Goal: Task Accomplishment & Management: Manage account settings

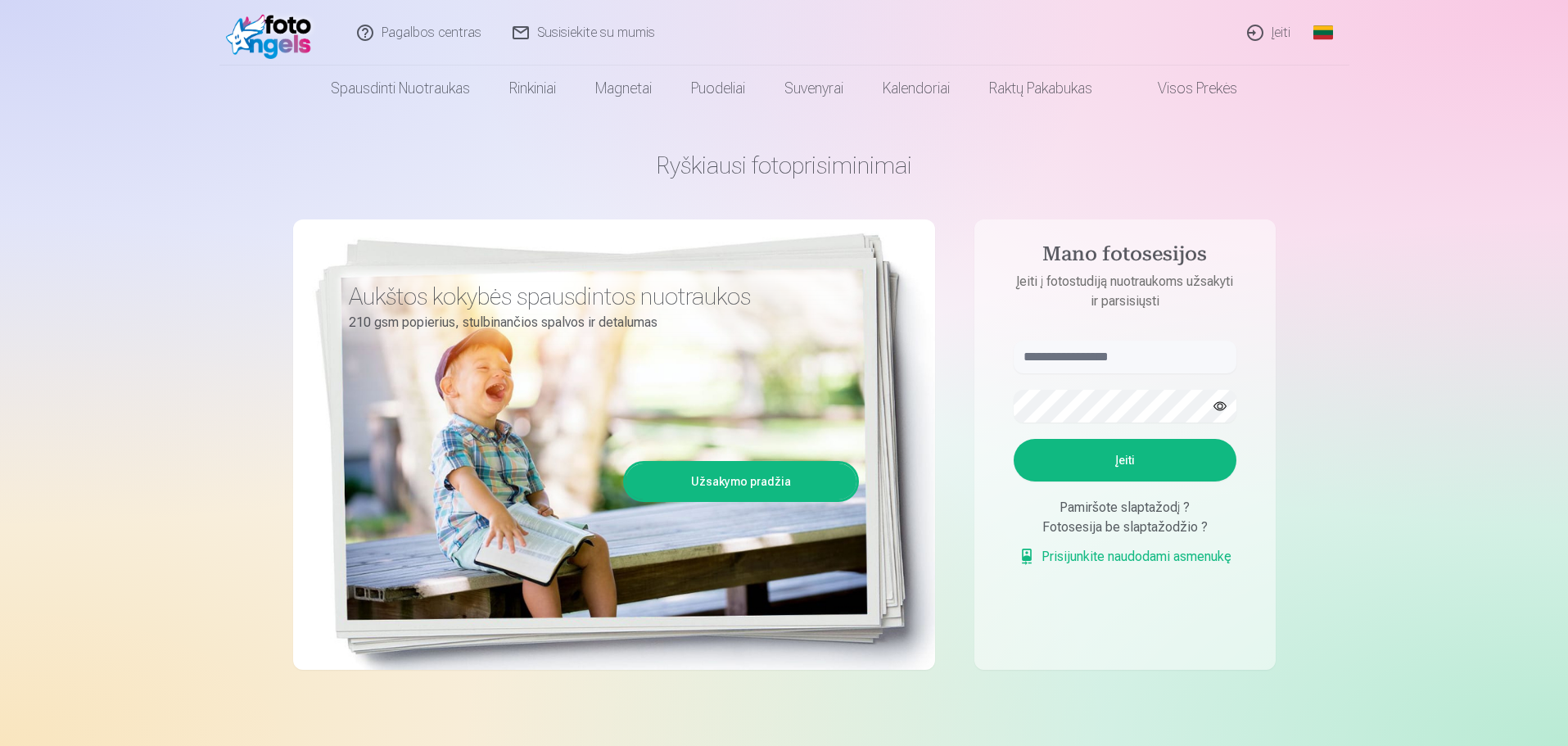
click at [1264, 38] on link "Įeiti" at bounding box center [1269, 32] width 74 height 65
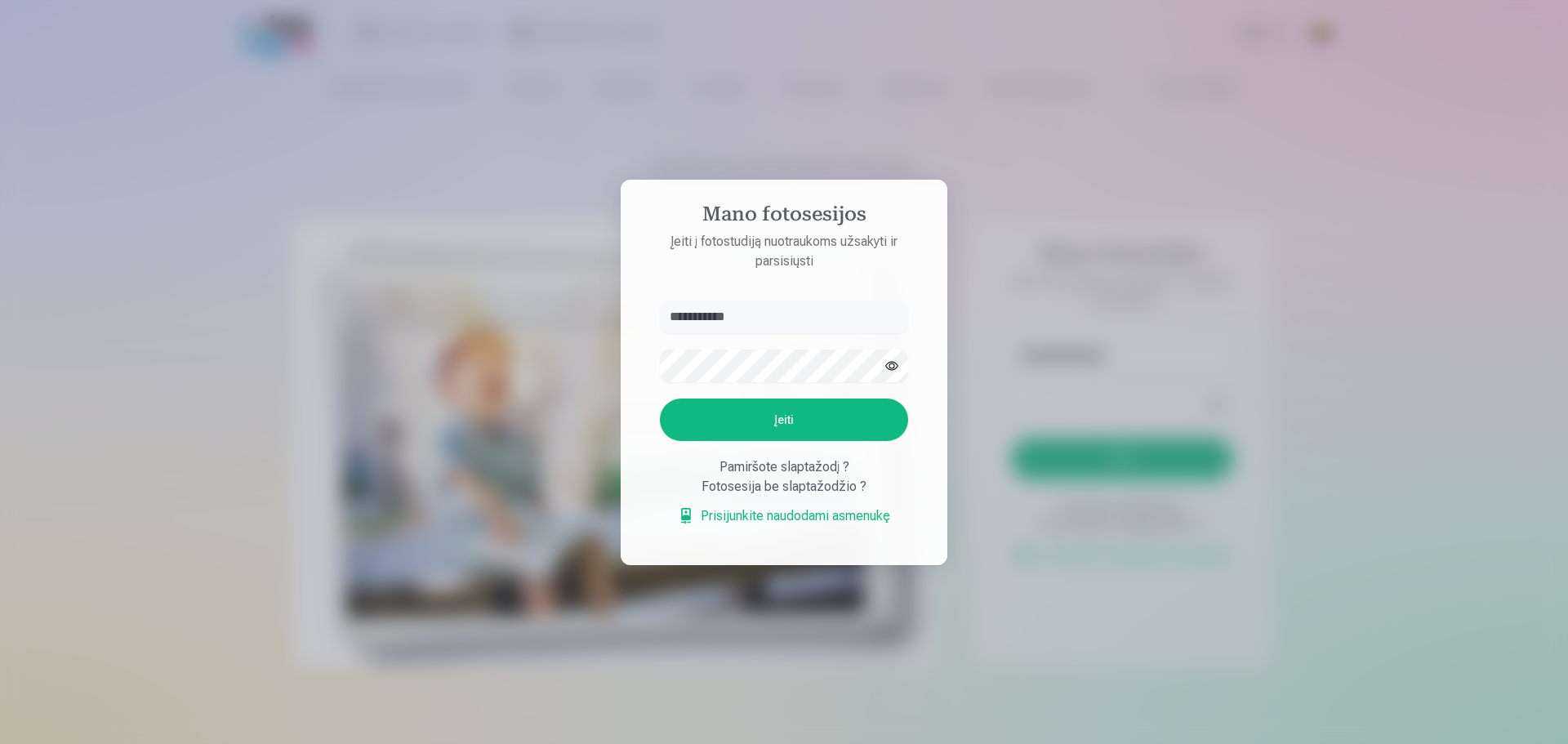
type input "**********"
click at [778, 414] on button "Įeiti" at bounding box center [784, 420] width 248 height 43
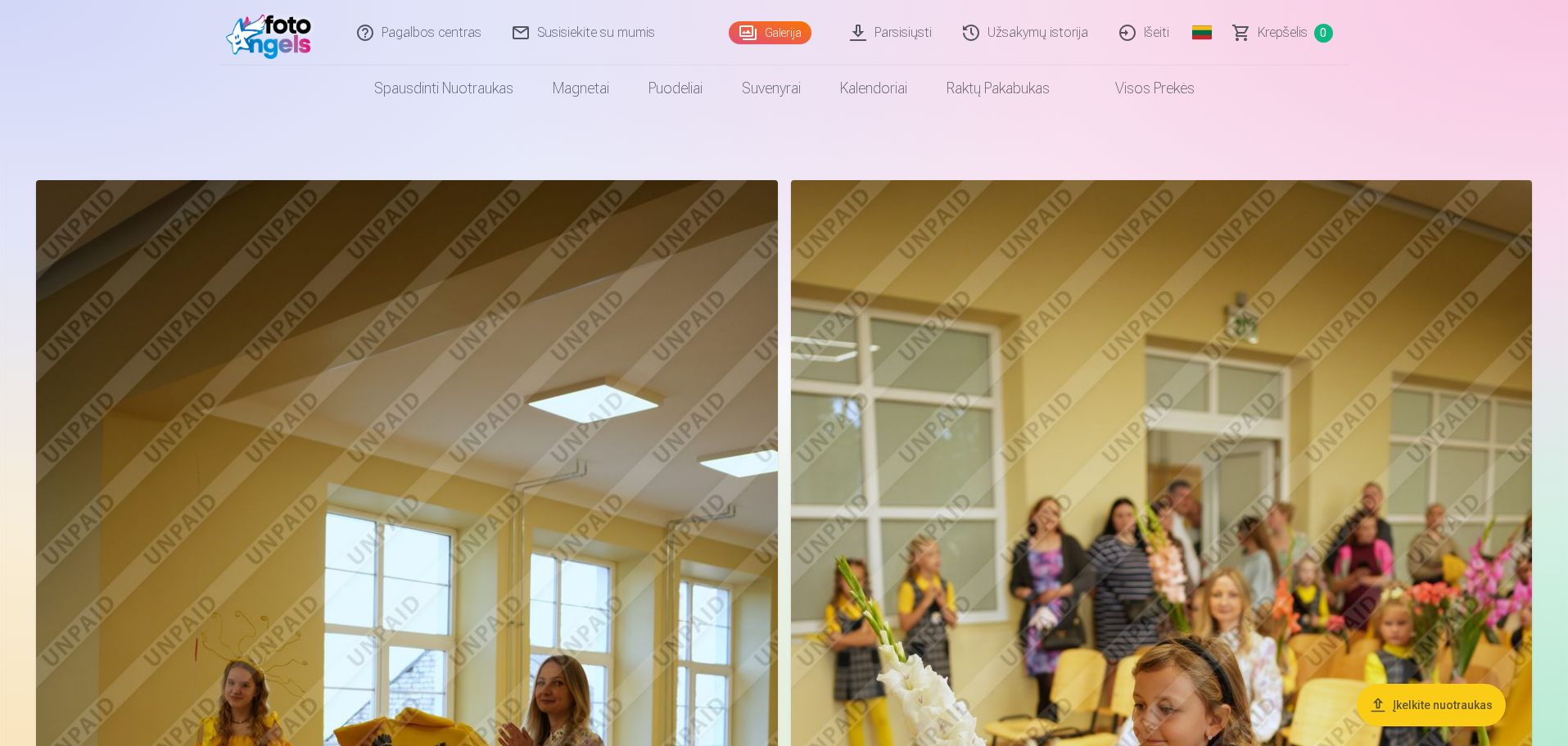
click at [1145, 34] on link "Išeiti" at bounding box center [1144, 32] width 81 height 65
